Goal: Task Accomplishment & Management: Manage account settings

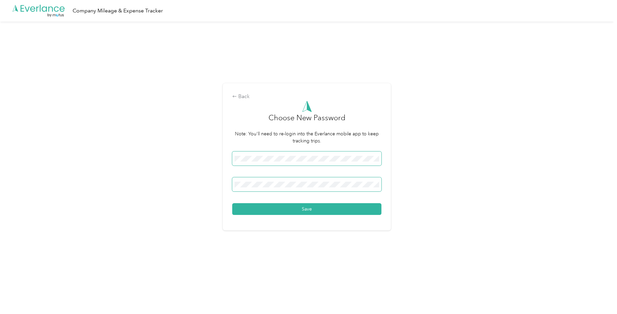
click at [232, 203] on button "Save" at bounding box center [306, 209] width 149 height 12
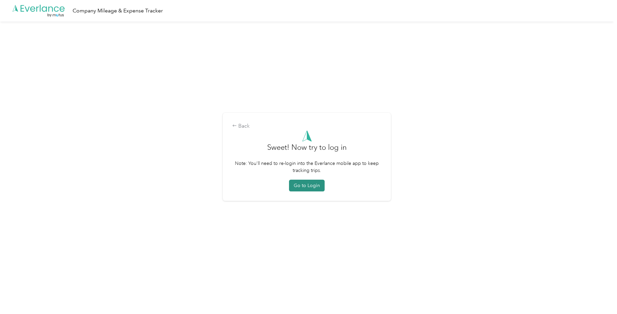
click at [317, 188] on button "Go to Login" at bounding box center [307, 186] width 36 height 12
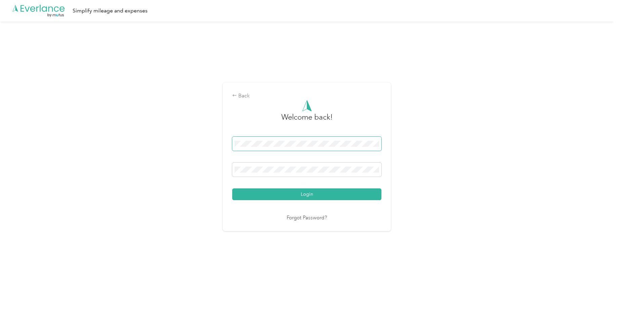
click at [284, 148] on span at bounding box center [306, 144] width 149 height 14
click at [232, 189] on button "Login" at bounding box center [306, 195] width 149 height 12
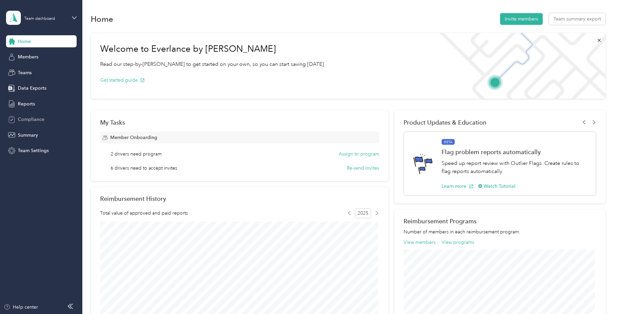
click at [39, 117] on span "Compliance" at bounding box center [31, 119] width 27 height 7
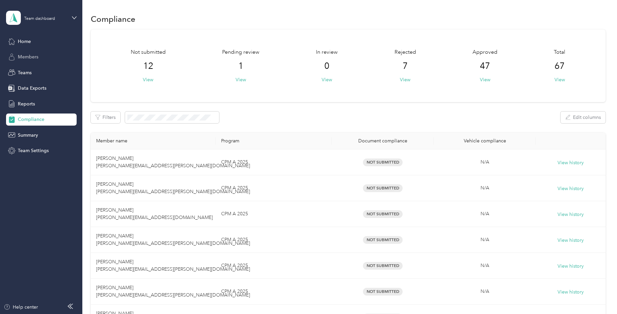
click at [34, 57] on span "Members" at bounding box center [28, 56] width 21 height 7
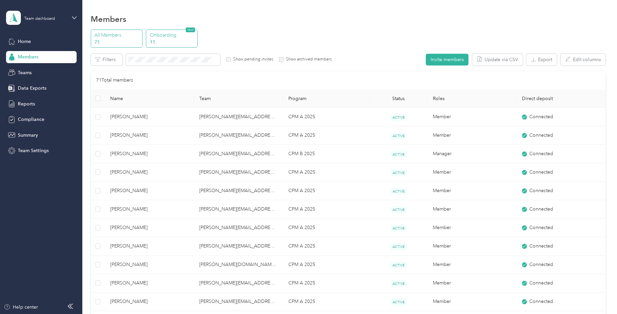
click at [163, 40] on p "11" at bounding box center [173, 42] width 46 height 7
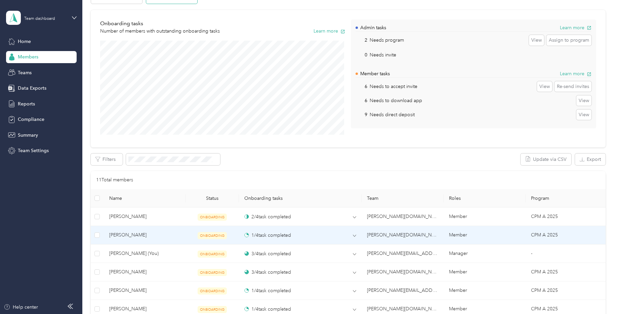
scroll to position [101, 0]
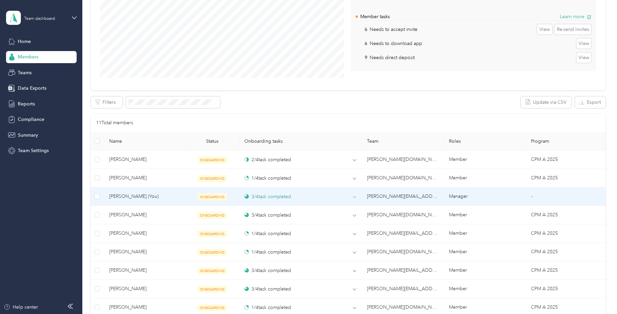
click at [271, 198] on div "3 / 4 task completed" at bounding box center [267, 196] width 47 height 7
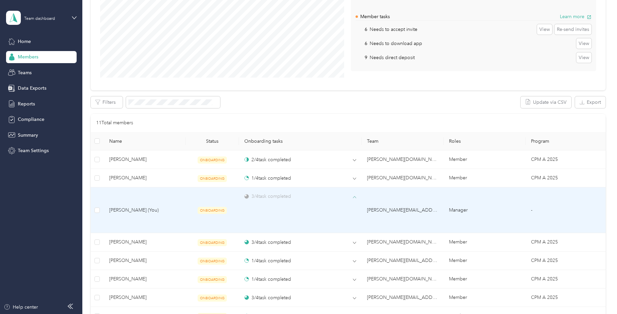
click at [271, 198] on div "3 / 4 task completed" at bounding box center [267, 196] width 47 height 7
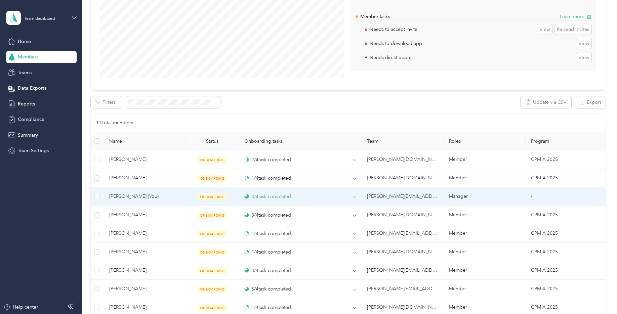
click at [271, 198] on div "3 / 4 task completed" at bounding box center [267, 196] width 47 height 7
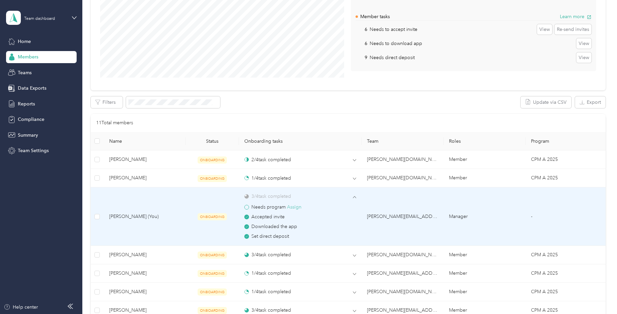
click at [295, 207] on button "Assign" at bounding box center [294, 207] width 14 height 7
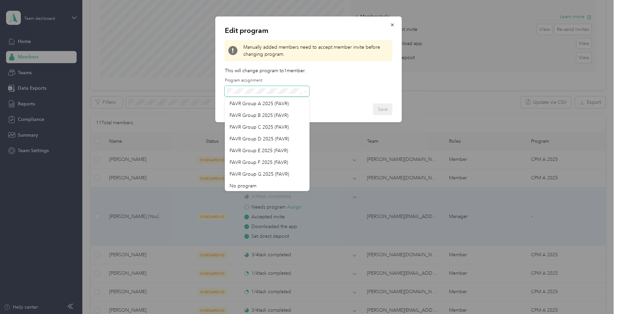
scroll to position [47, 0]
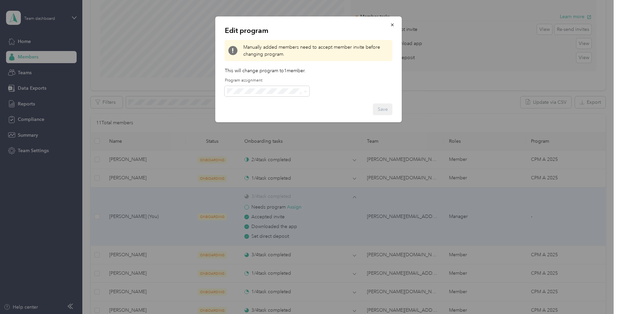
click at [278, 186] on div "No program" at bounding box center [267, 184] width 75 height 7
click at [383, 109] on button "Save" at bounding box center [383, 110] width 20 height 12
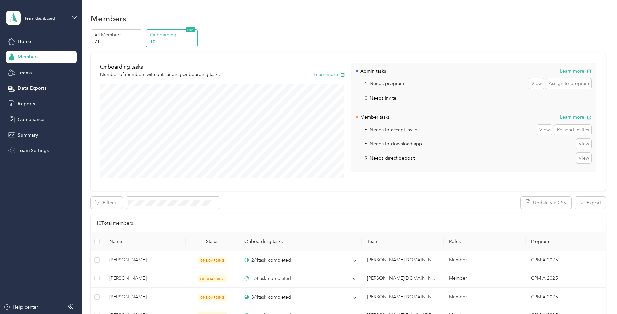
scroll to position [0, 0]
click at [36, 123] on span "Compliance" at bounding box center [31, 119] width 27 height 7
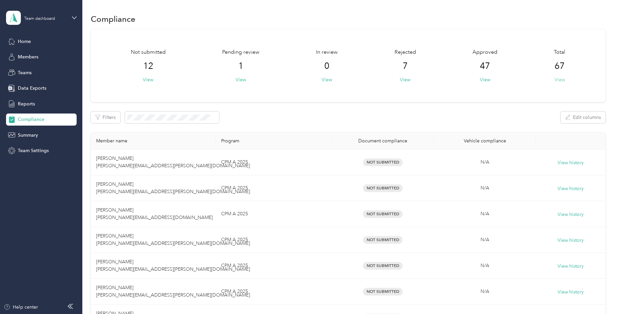
click at [556, 82] on button "View" at bounding box center [560, 79] width 10 height 7
click at [559, 77] on button "View" at bounding box center [560, 79] width 10 height 7
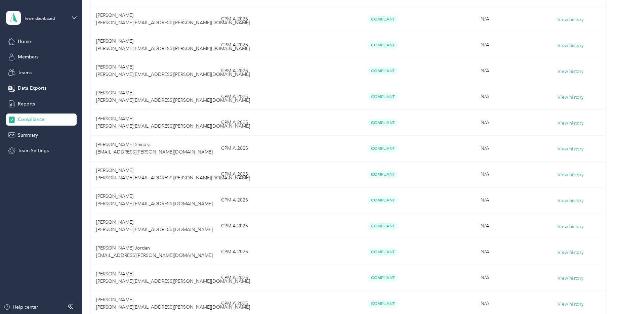
scroll to position [574, 0]
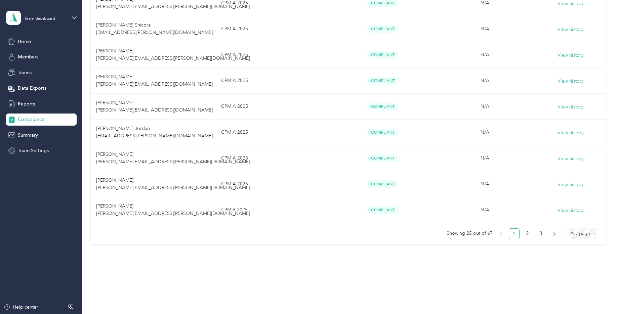
click at [578, 232] on span "25 / page" at bounding box center [583, 234] width 27 height 10
click at [583, 222] on div "100 / page" at bounding box center [583, 220] width 24 height 7
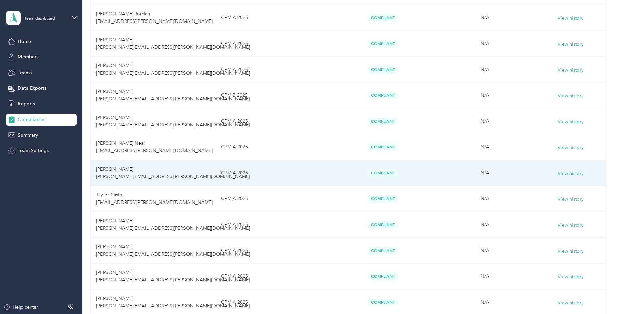
scroll to position [686, 0]
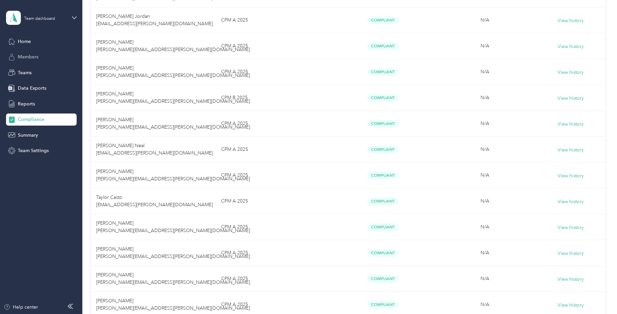
click at [35, 53] on span "Members" at bounding box center [28, 56] width 21 height 7
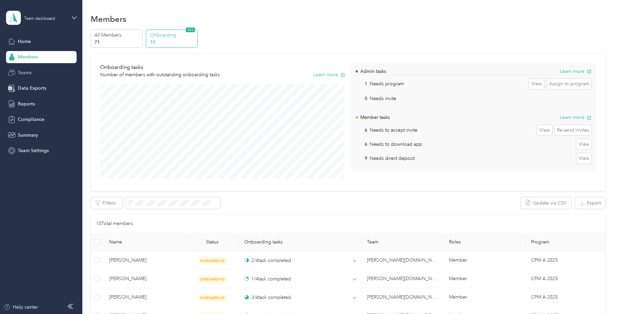
click at [31, 76] on span "Teams" at bounding box center [25, 72] width 14 height 7
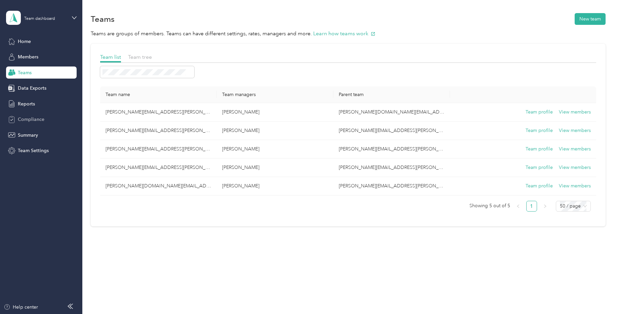
click at [35, 122] on span "Compliance" at bounding box center [31, 119] width 27 height 7
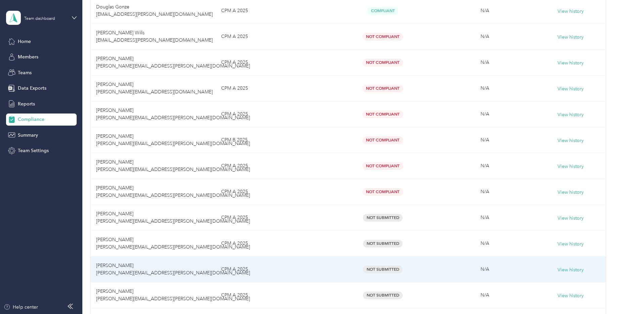
scroll to position [1547, 0]
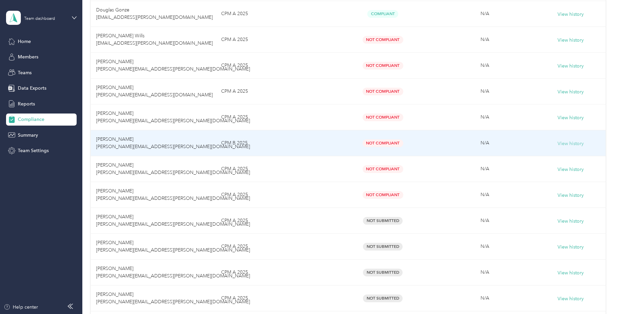
click at [581, 141] on button "View history" at bounding box center [571, 143] width 26 height 7
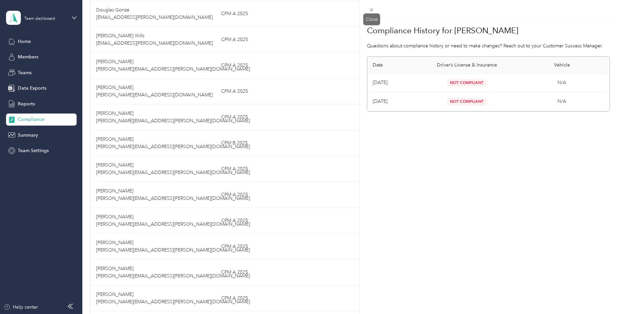
click at [371, 11] on icon at bounding box center [371, 9] width 3 height 3
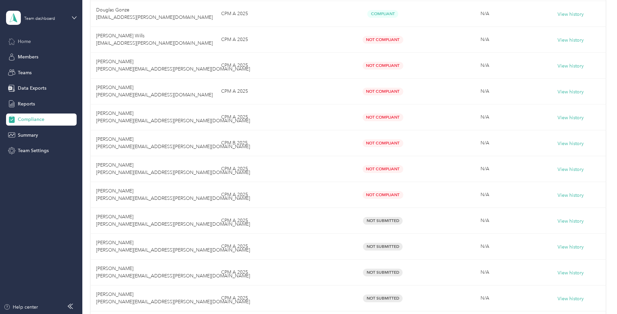
click at [34, 46] on div "Home" at bounding box center [41, 41] width 71 height 12
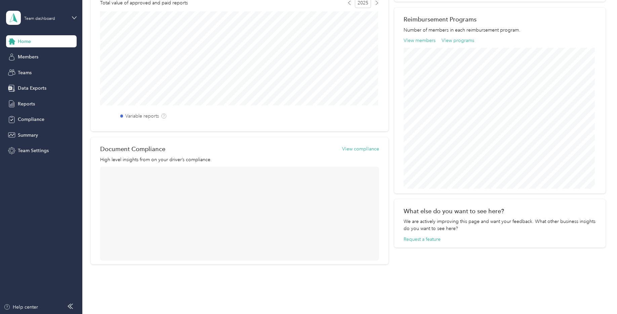
scroll to position [230, 0]
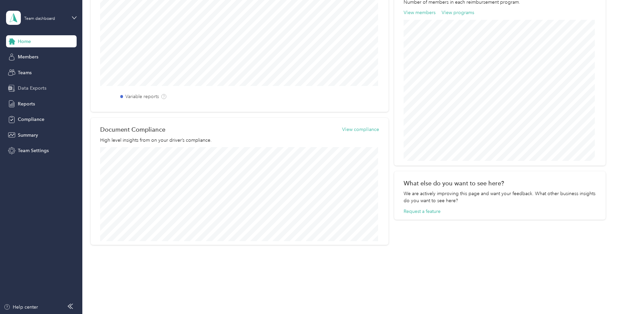
click at [28, 86] on span "Data Exports" at bounding box center [32, 88] width 29 height 7
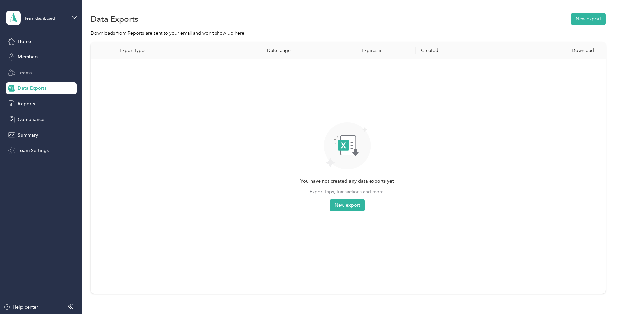
click at [27, 75] on span "Teams" at bounding box center [25, 72] width 14 height 7
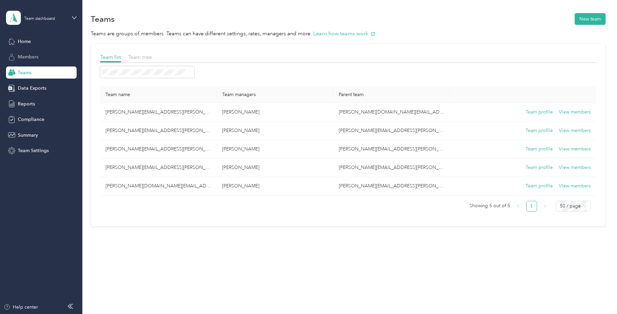
click at [27, 52] on div "Members" at bounding box center [41, 57] width 71 height 12
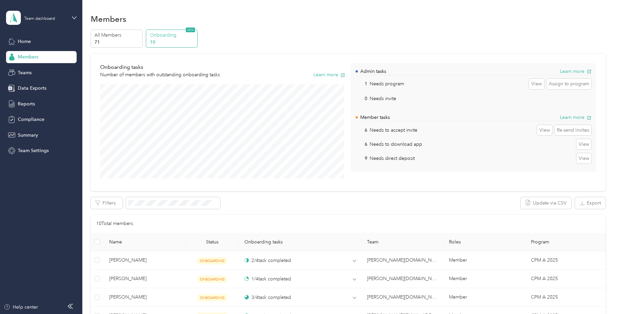
click at [178, 39] on p "10" at bounding box center [173, 42] width 46 height 7
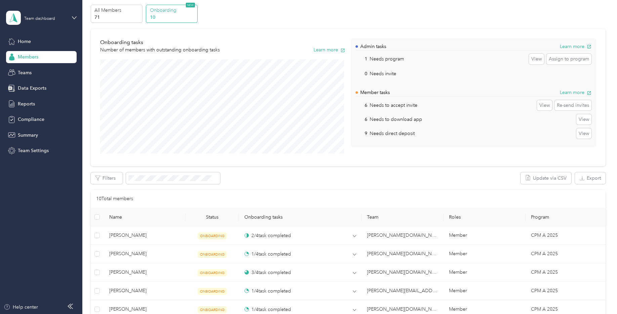
scroll to position [17, 0]
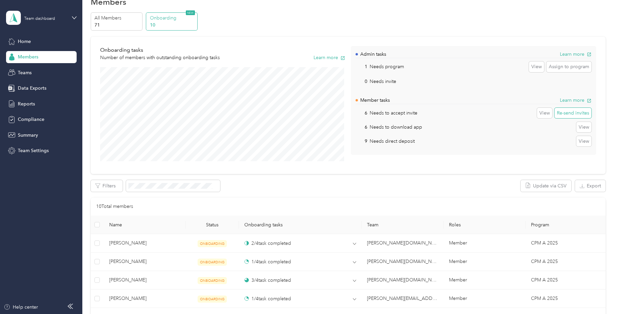
click at [578, 114] on button "Re-send invites" at bounding box center [573, 113] width 37 height 11
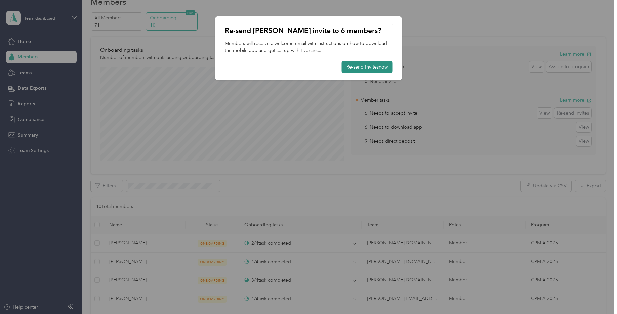
click at [375, 66] on button "Re-send invites now" at bounding box center [367, 67] width 51 height 12
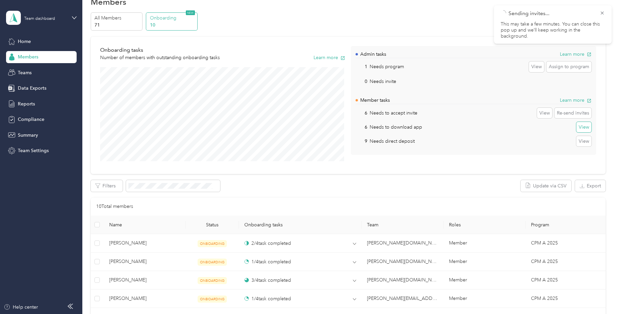
click at [579, 130] on button "View" at bounding box center [584, 127] width 15 height 11
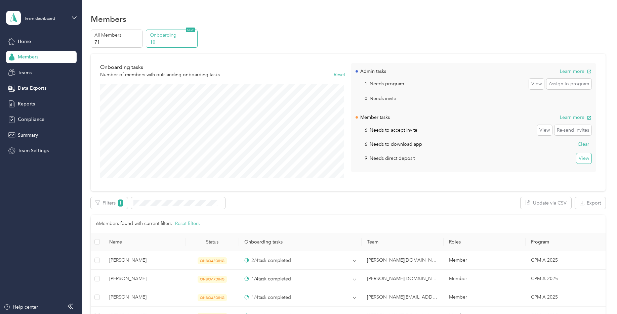
click at [583, 160] on button "View" at bounding box center [584, 158] width 15 height 11
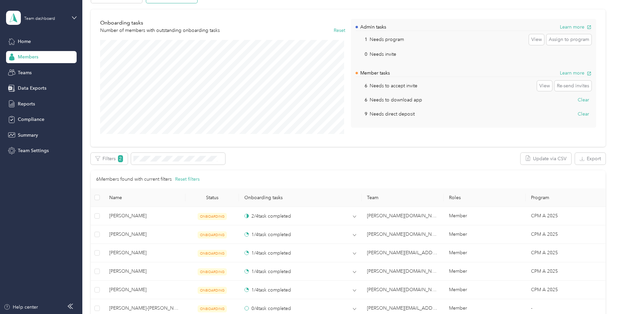
scroll to position [44, 0]
click at [542, 86] on button "View" at bounding box center [544, 86] width 15 height 11
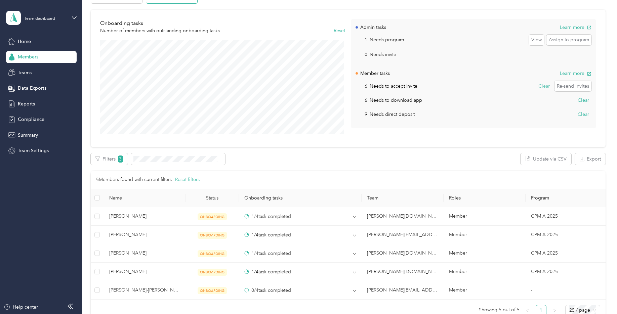
click at [544, 86] on button "Clear" at bounding box center [544, 86] width 16 height 11
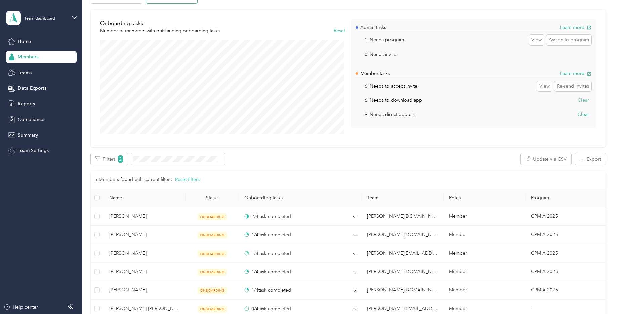
click at [582, 102] on button "Clear" at bounding box center [584, 100] width 16 height 11
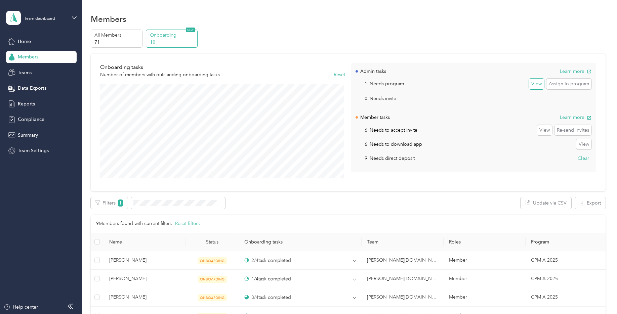
click at [537, 87] on button "View" at bounding box center [536, 84] width 15 height 11
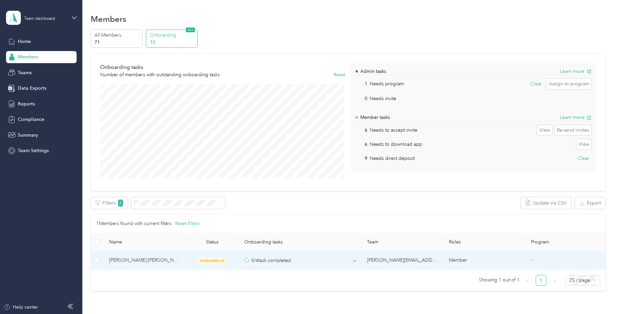
click at [214, 260] on span "ONBOARDING" at bounding box center [212, 261] width 29 height 7
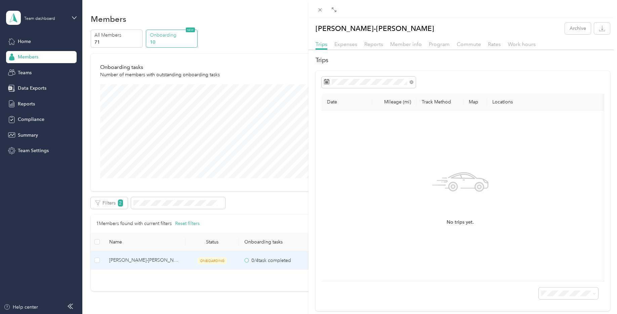
click at [451, 43] on div "Trips Expenses Reports Member info Program Commute Rates Work hours" at bounding box center [463, 45] width 309 height 10
click at [440, 48] on div "Program" at bounding box center [439, 44] width 21 height 8
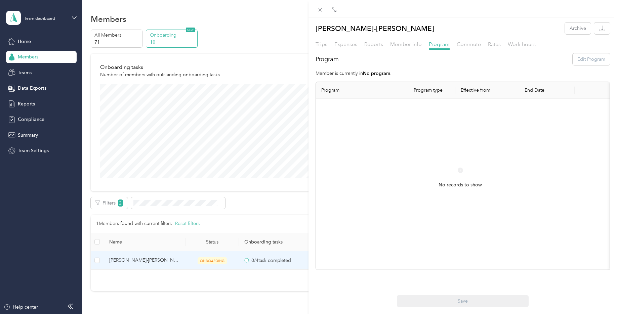
click at [577, 61] on div "Program Edit Program" at bounding box center [463, 59] width 295 height 12
click at [323, 10] on icon at bounding box center [320, 10] width 6 height 6
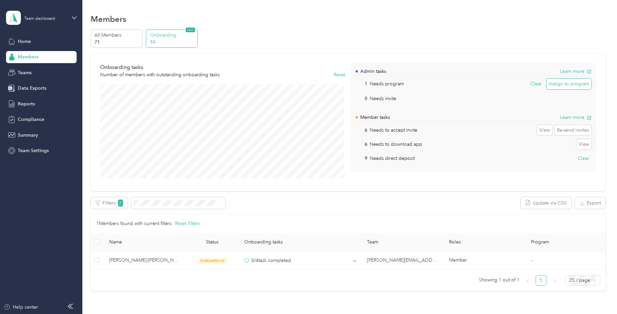
click at [555, 84] on button "Assign to program" at bounding box center [569, 84] width 45 height 11
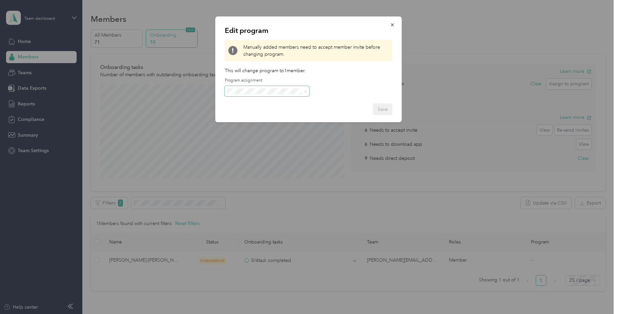
click at [304, 89] on span at bounding box center [304, 91] width 5 height 5
click at [304, 92] on span at bounding box center [304, 91] width 5 height 5
click at [392, 26] on icon "button" at bounding box center [392, 25] width 5 height 5
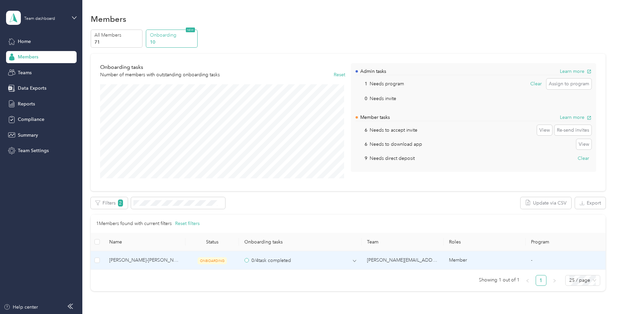
click at [224, 263] on span "ONBOARDING" at bounding box center [212, 261] width 29 height 7
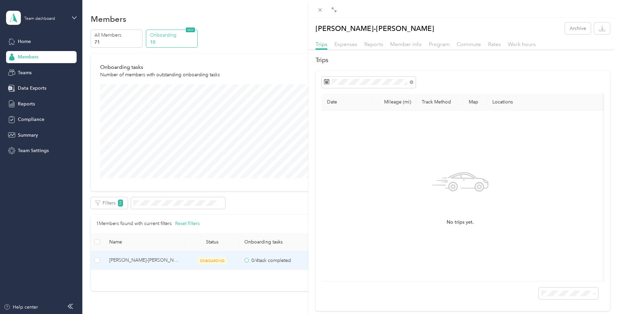
click at [210, 242] on div "[PERSON_NAME]-[PERSON_NAME] Archive Trips Expenses Reports Member info Program …" at bounding box center [308, 157] width 617 height 314
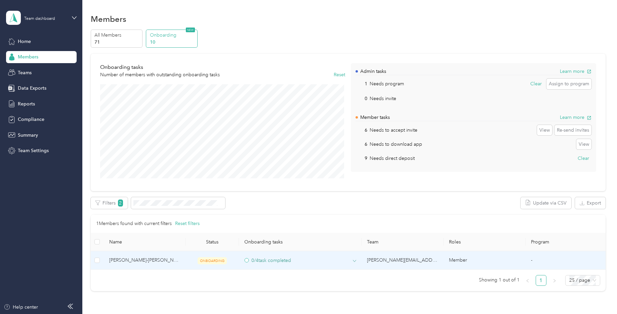
click at [279, 259] on div "0 / 4 task completed" at bounding box center [267, 260] width 47 height 7
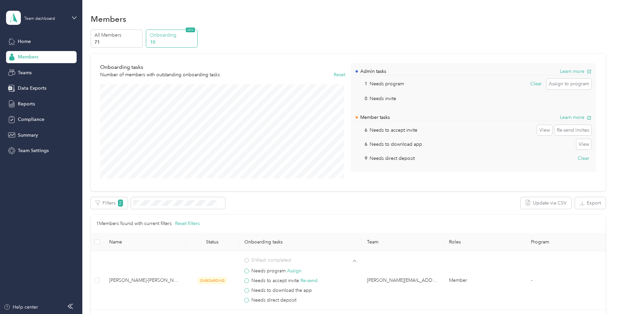
scroll to position [34, 0]
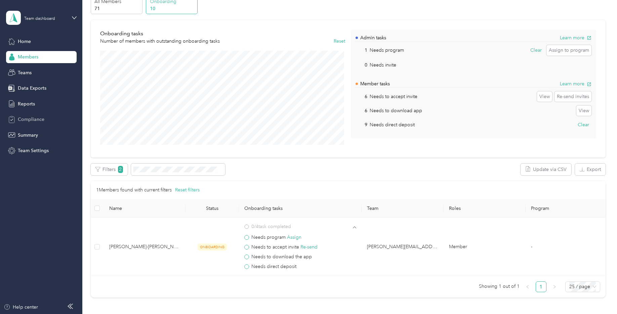
click at [41, 125] on div "Compliance" at bounding box center [41, 120] width 71 height 12
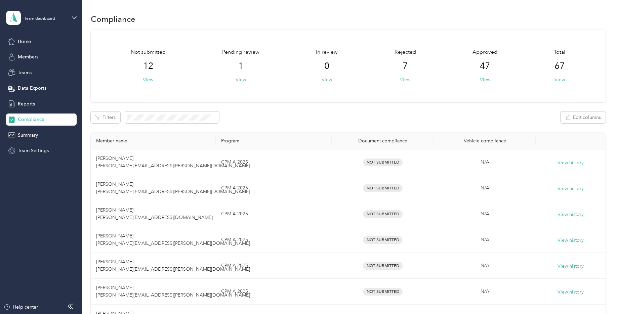
click at [405, 82] on button "View" at bounding box center [405, 79] width 10 height 7
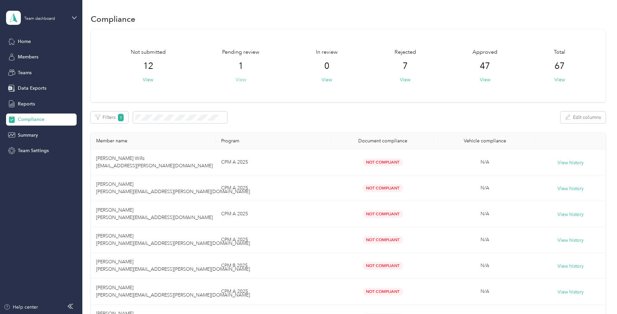
click at [239, 79] on button "View" at bounding box center [241, 79] width 10 height 7
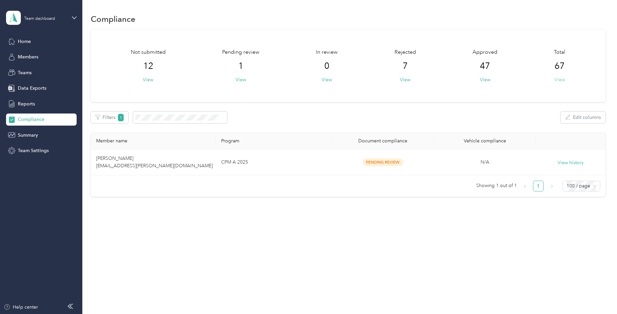
click at [563, 80] on button "View" at bounding box center [560, 79] width 10 height 7
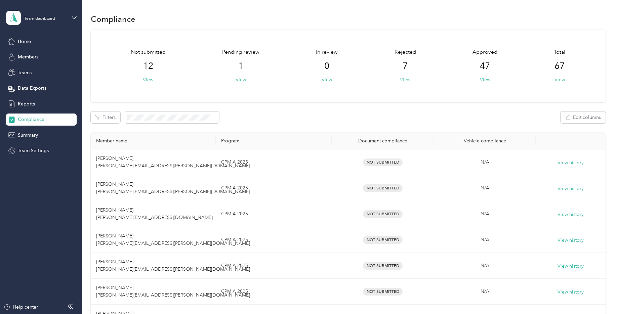
click at [409, 80] on button "View" at bounding box center [405, 79] width 10 height 7
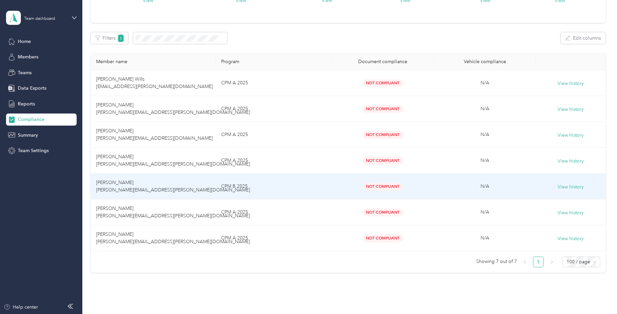
scroll to position [108, 0]
